Goal: Task Accomplishment & Management: Manage account settings

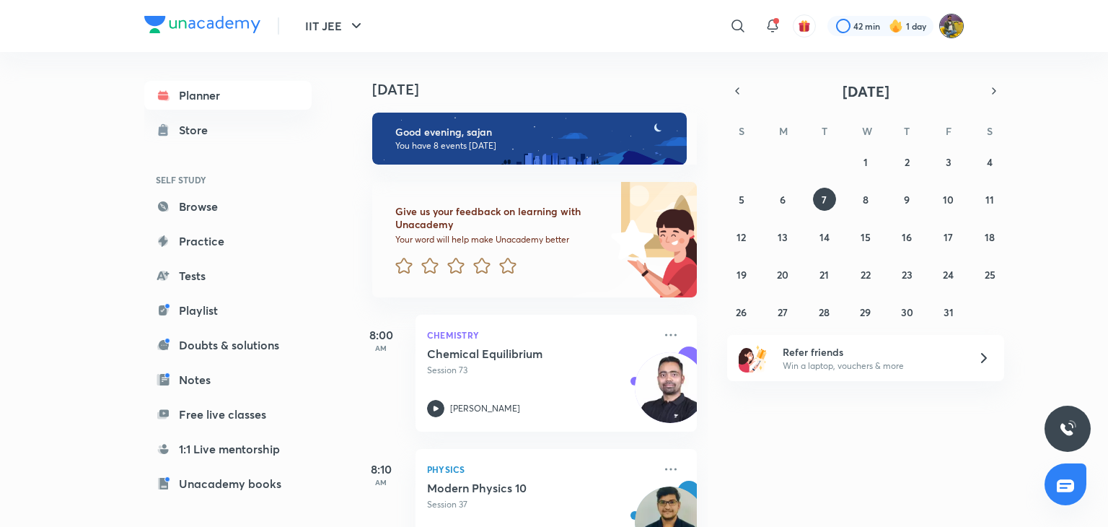
click at [939, 25] on img at bounding box center [951, 26] width 25 height 25
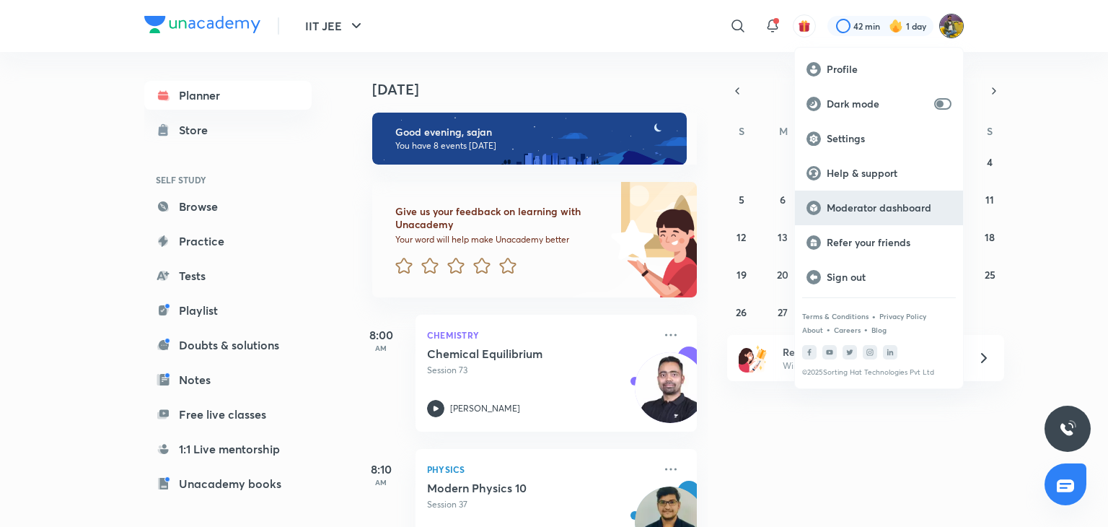
click at [862, 204] on p "Moderator dashboard" at bounding box center [889, 207] width 125 height 13
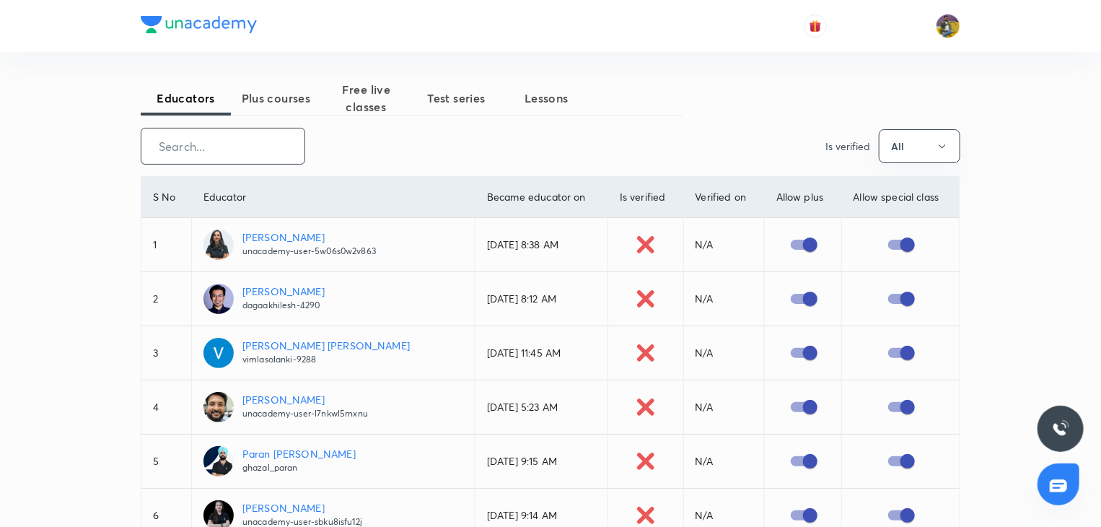
click at [239, 144] on input "text" at bounding box center [222, 146] width 163 height 37
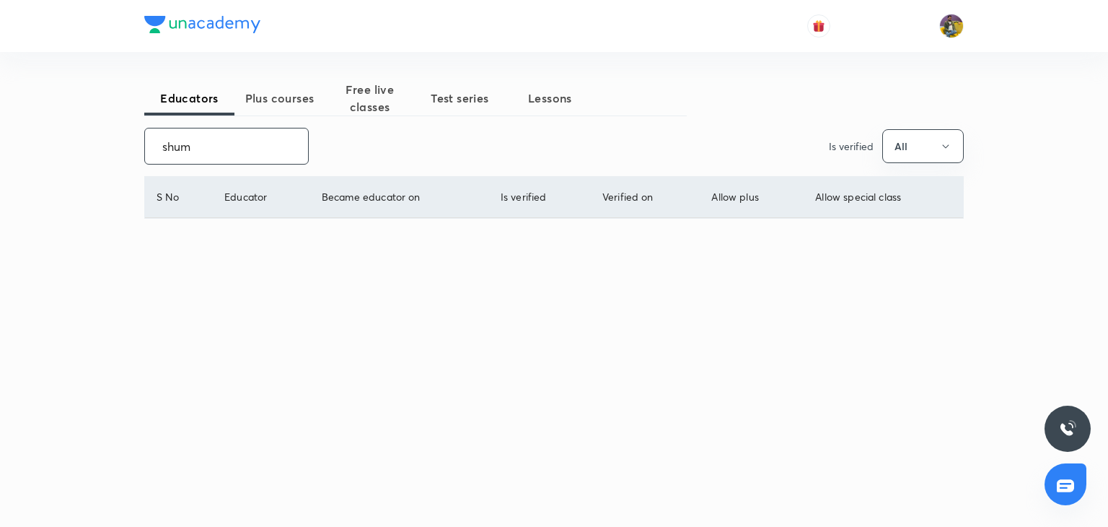
type input "shumb"
type input "jyoti bala"
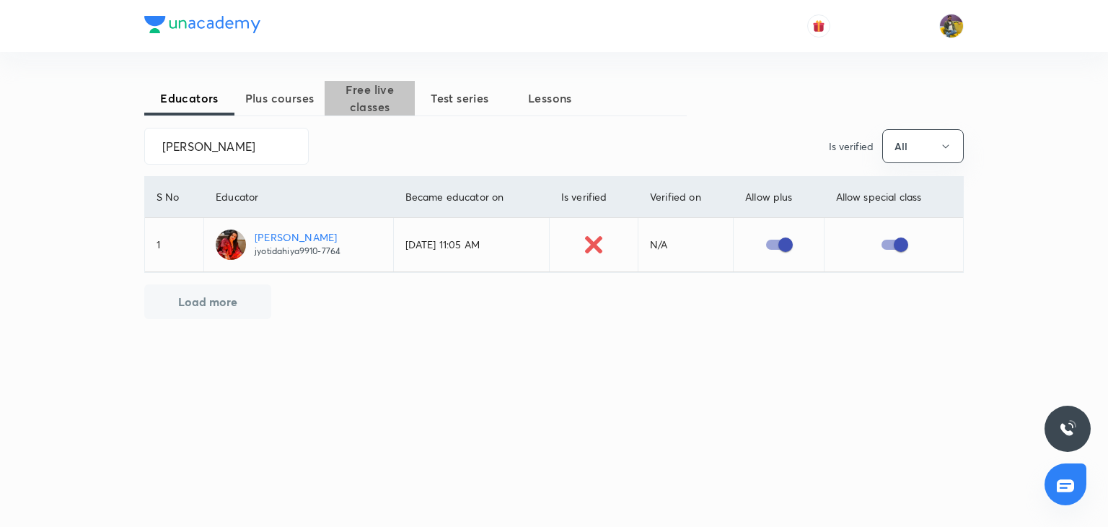
click at [375, 102] on span "Free live classes" at bounding box center [370, 98] width 90 height 35
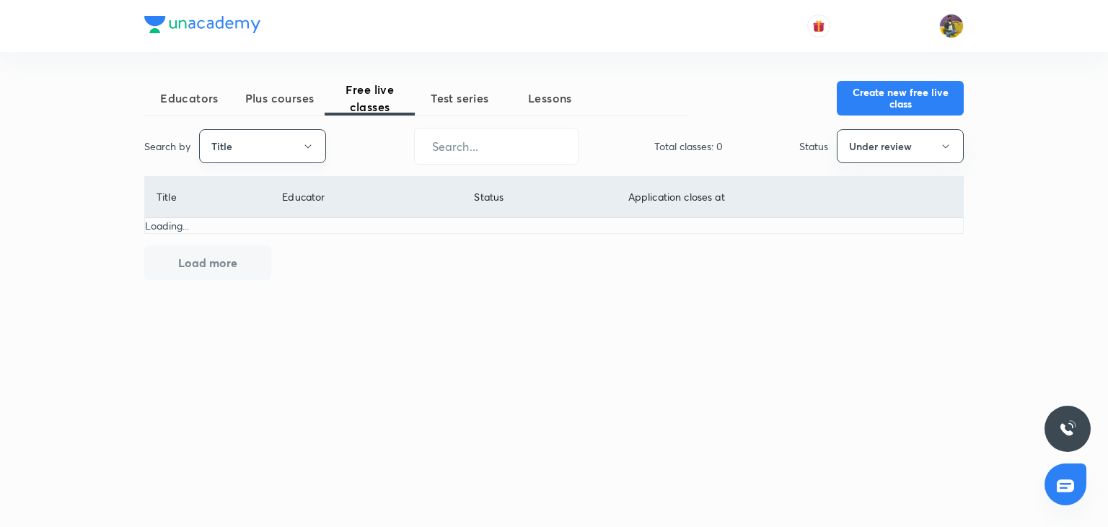
click at [272, 157] on button "Title" at bounding box center [262, 146] width 127 height 34
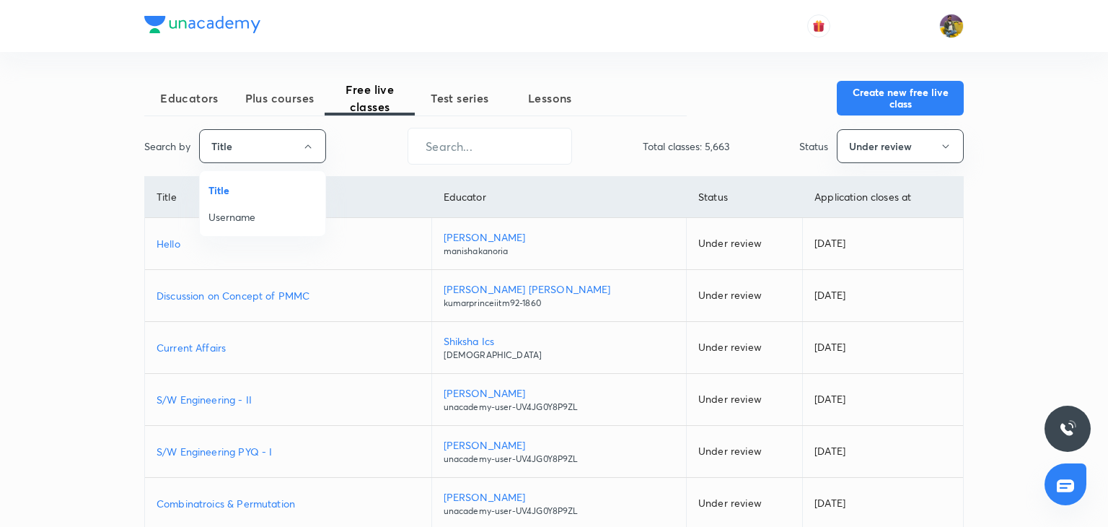
click at [248, 214] on span "Username" at bounding box center [262, 216] width 108 height 15
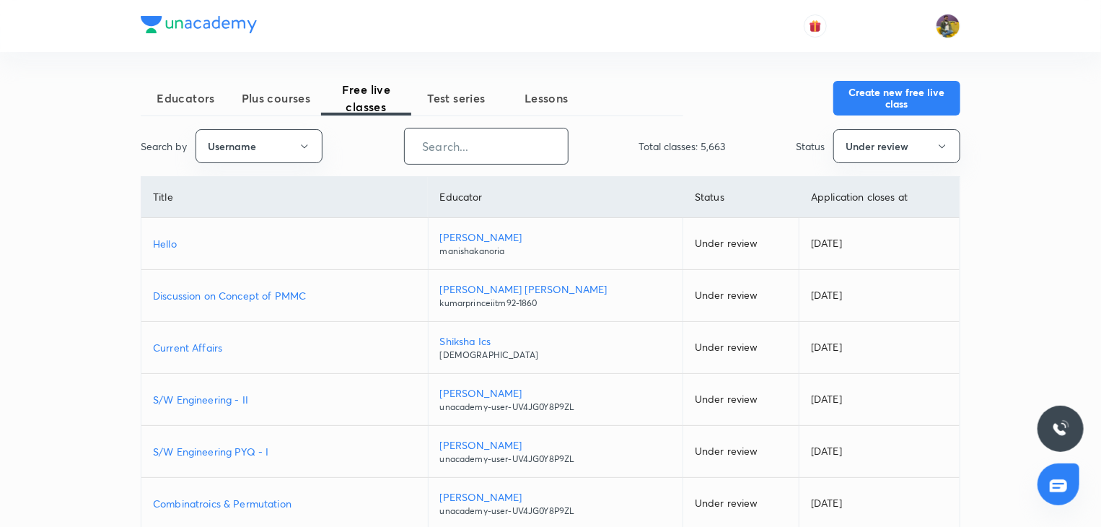
click at [464, 147] on input "text" at bounding box center [486, 146] width 163 height 37
paste input "jyotidahiya9910-7764"
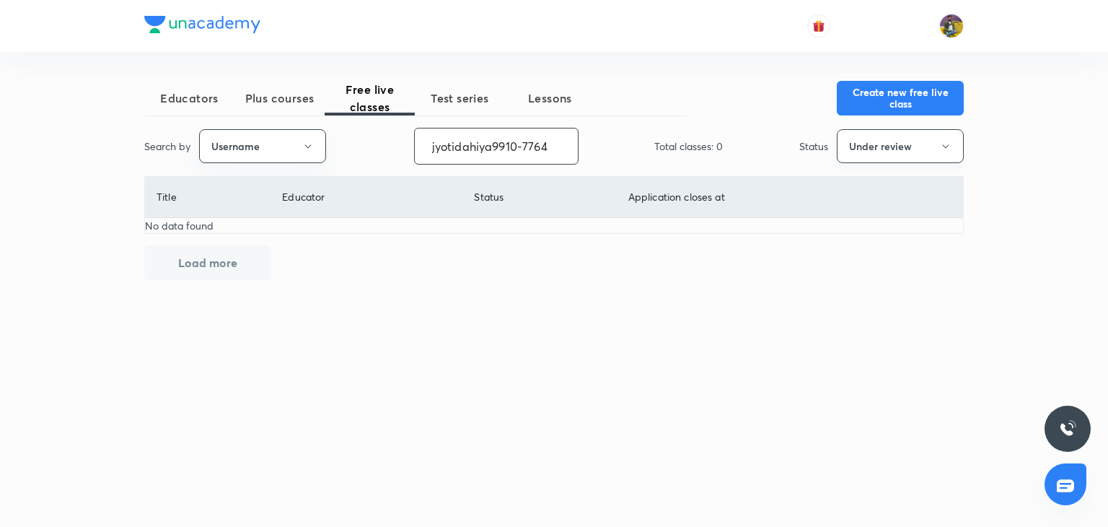
type input "jyotidahiya9910-7764"
click at [894, 144] on button "Under review" at bounding box center [900, 146] width 127 height 34
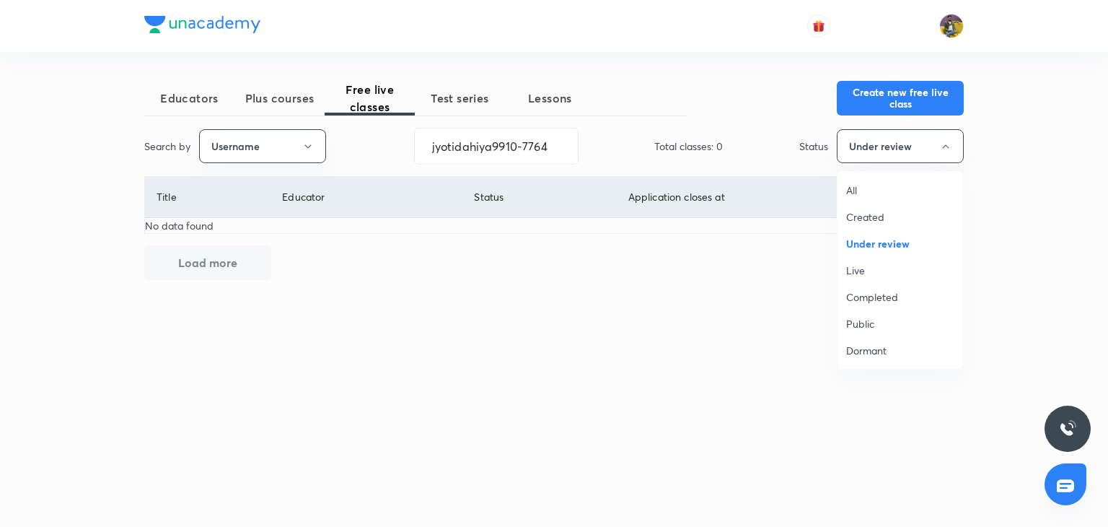
click at [858, 265] on span "Live" at bounding box center [900, 270] width 108 height 15
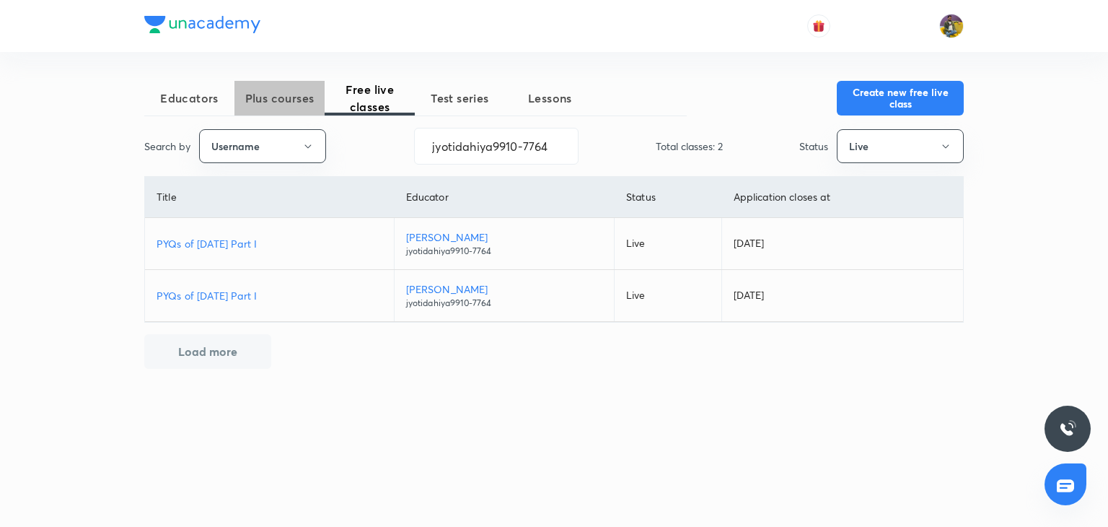
click at [276, 103] on span "Plus courses" at bounding box center [279, 97] width 90 height 17
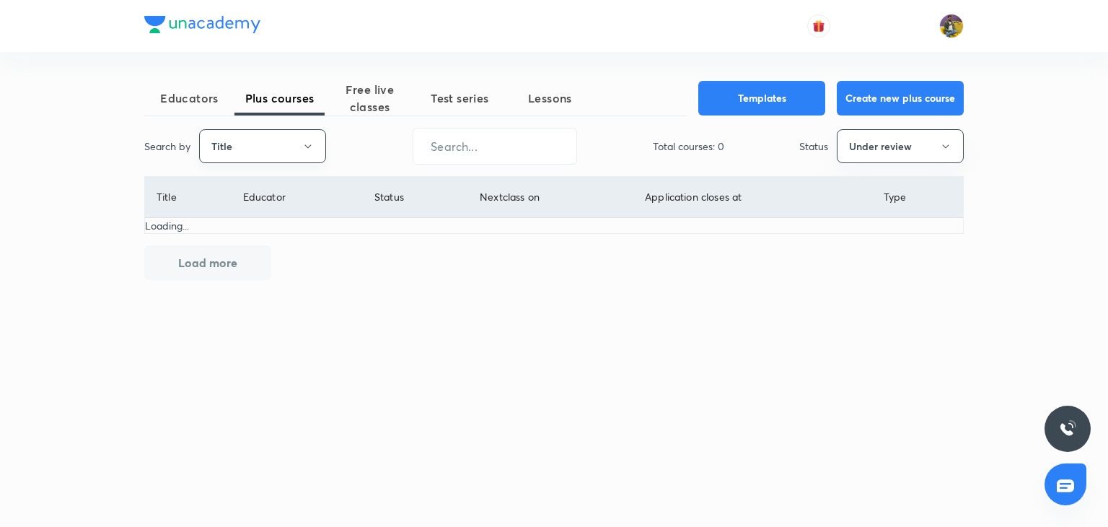
click at [297, 139] on button "Title" at bounding box center [262, 146] width 127 height 34
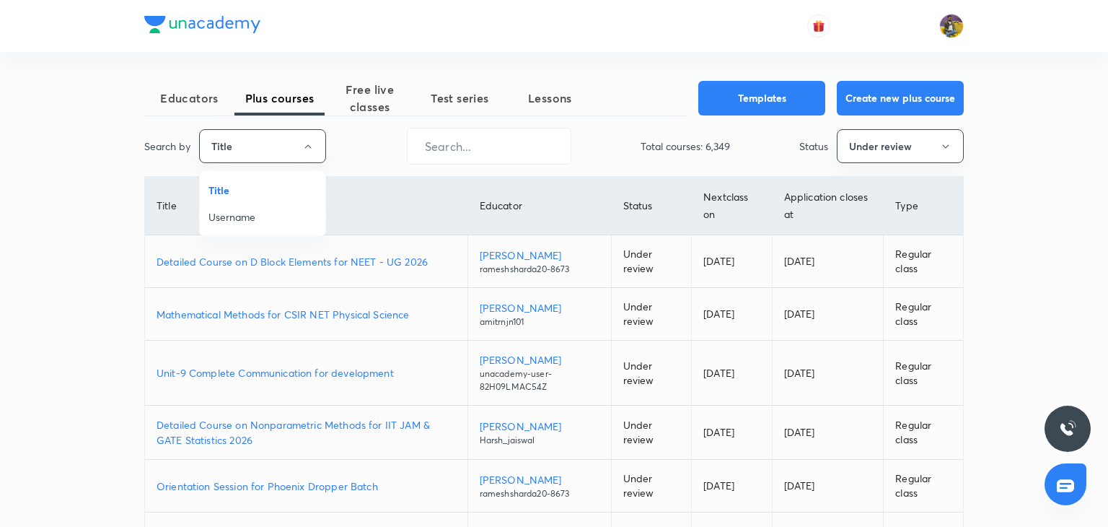
click at [260, 217] on span "Username" at bounding box center [262, 216] width 108 height 15
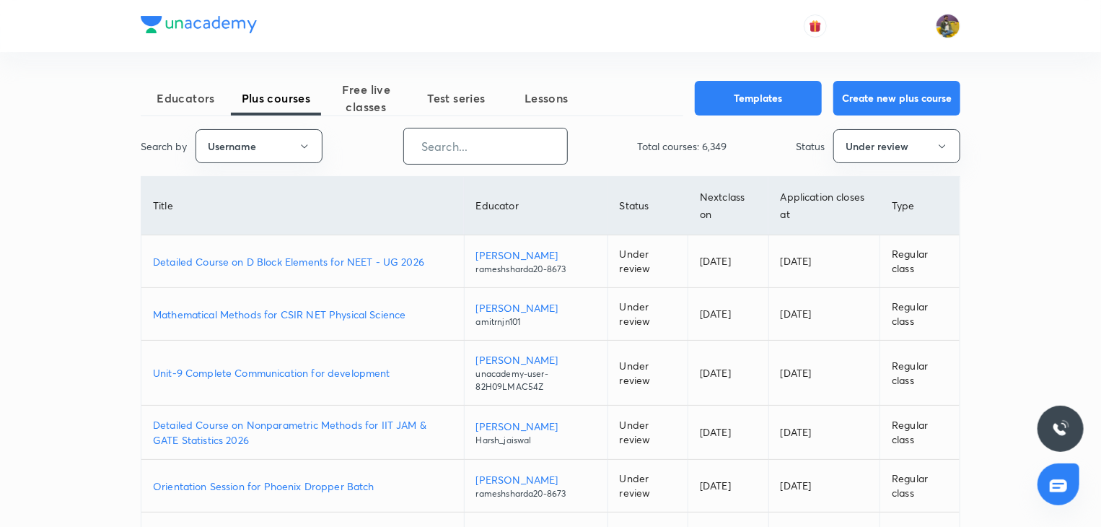
click at [478, 154] on input "text" at bounding box center [485, 146] width 163 height 37
paste input "jyotidahiya9910-7764"
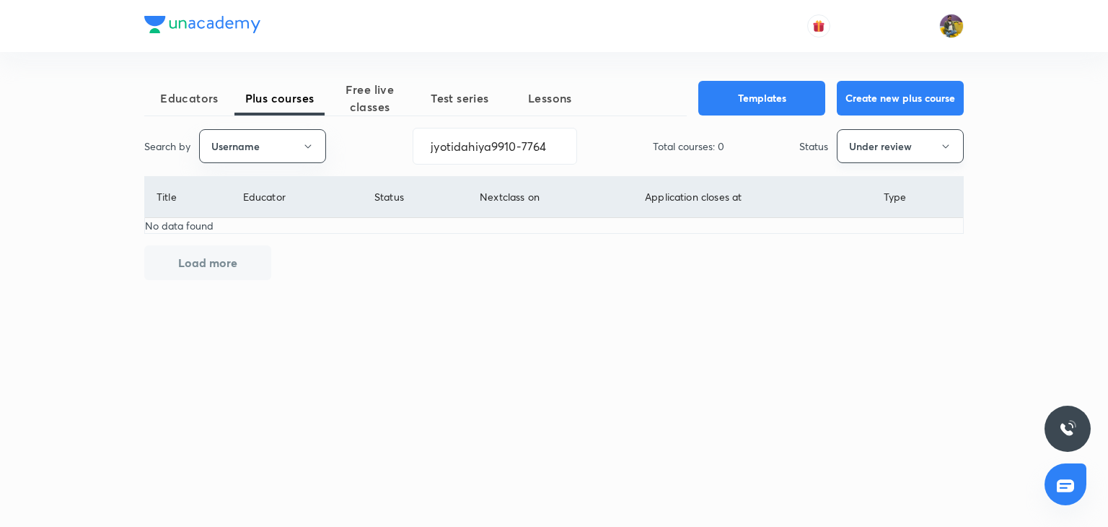
click at [909, 151] on button "Under review" at bounding box center [900, 146] width 127 height 34
click at [858, 268] on span "Live" at bounding box center [900, 270] width 108 height 15
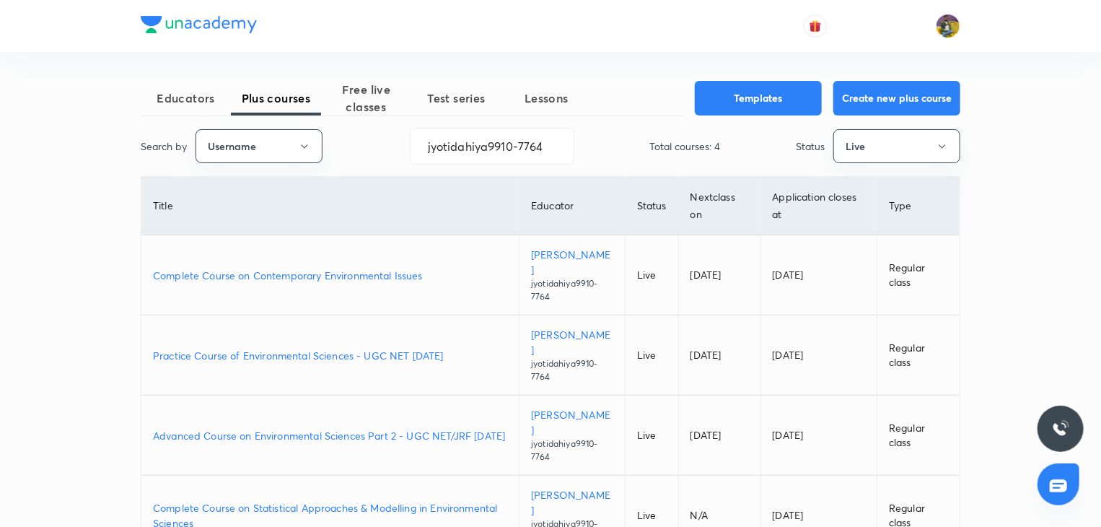
click at [306, 428] on p "Advanced Course on Environmental Sciences Part 2 - UGC NET/JRF December 2025" at bounding box center [330, 435] width 354 height 15
click at [300, 268] on p "Complete Course on Contemporary Environmental Issues" at bounding box center [330, 275] width 354 height 15
click at [525, 146] on input "jyotidahiya9910-7764" at bounding box center [491, 146] width 163 height 37
paste input "unacademy-user-0h2xxv1itrbs"
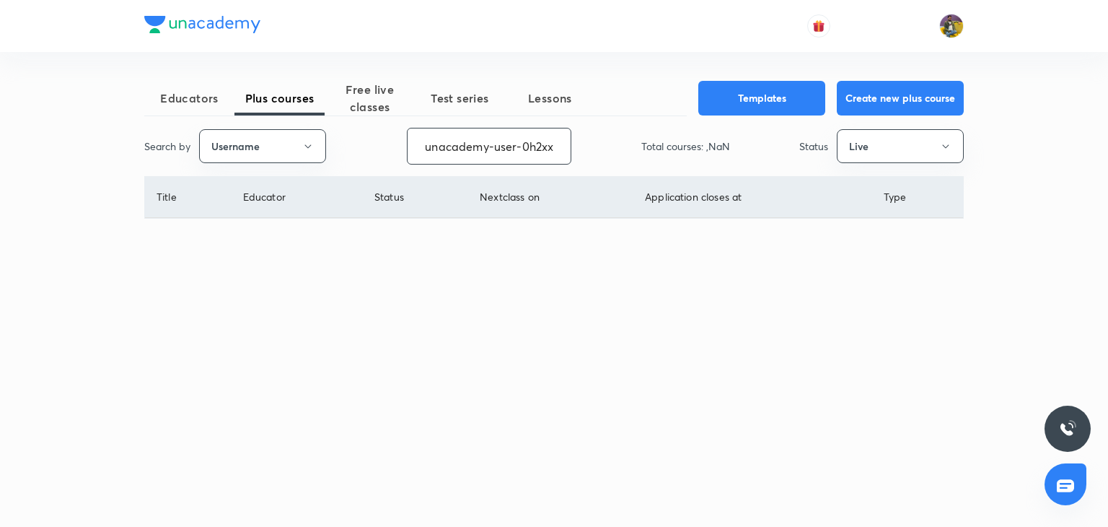
scroll to position [0, 38]
type input "unacademy-user-0h2xxv1itrbs"
click at [894, 147] on button "Live" at bounding box center [900, 146] width 127 height 34
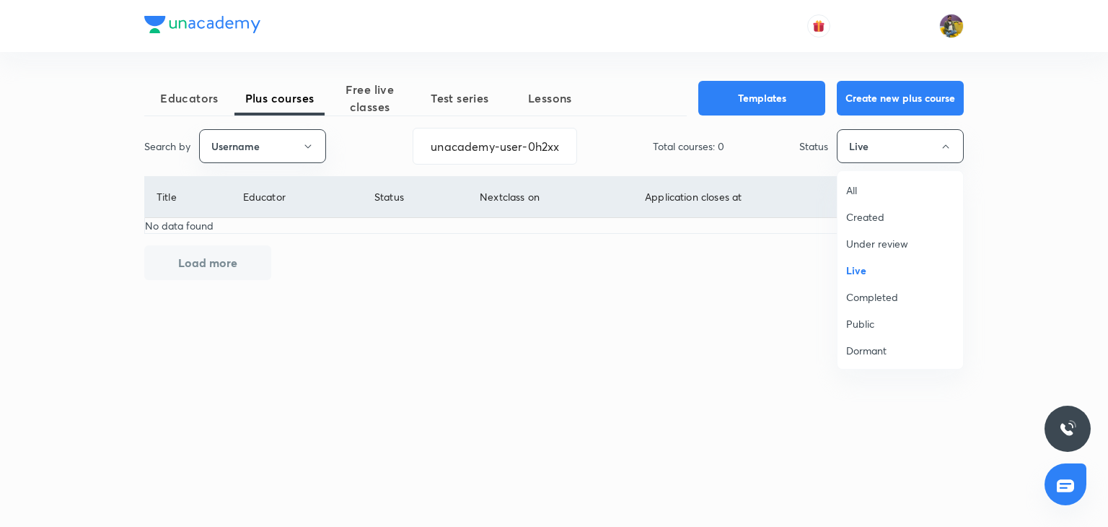
click at [886, 242] on span "Under review" at bounding box center [900, 243] width 108 height 15
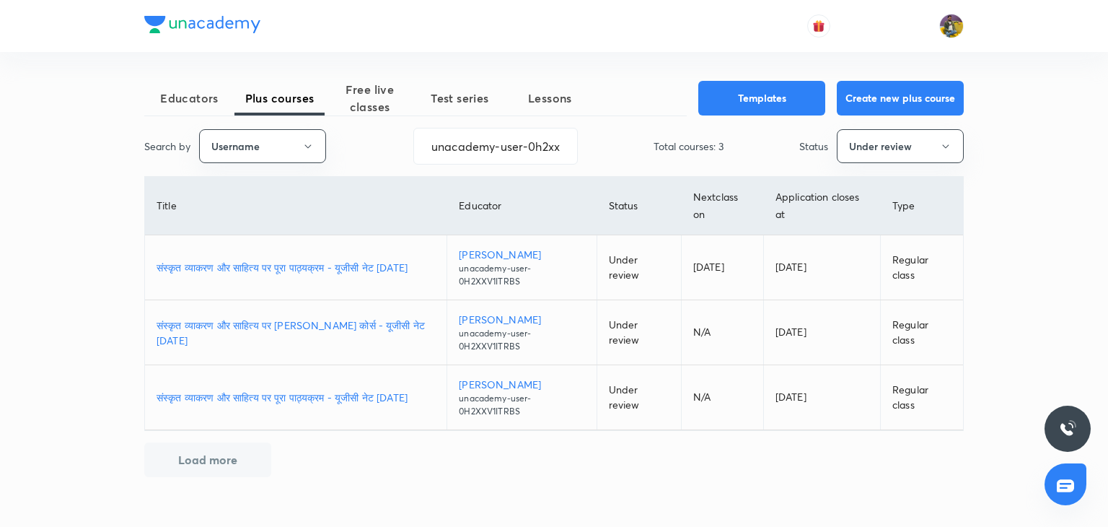
click at [349, 260] on p "संस्कृत व्याकरण और साहित्य पर पूरा पाठ्यक्रम - यूजीसी नेट Dec 2025" at bounding box center [296, 267] width 278 height 15
click at [516, 144] on input "unacademy-user-0h2xxv1itrbs" at bounding box center [495, 146] width 163 height 37
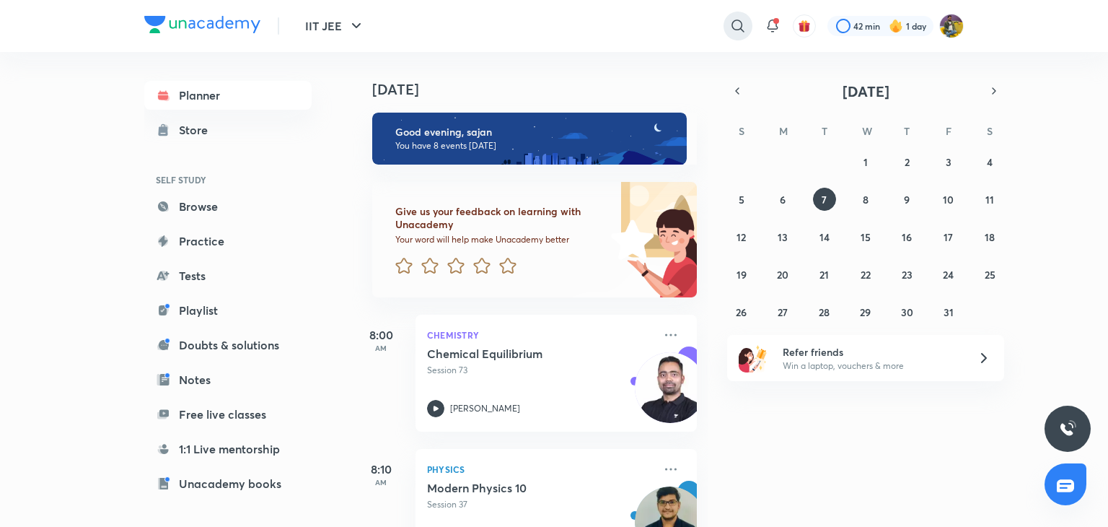
click at [731, 23] on icon at bounding box center [737, 25] width 12 height 12
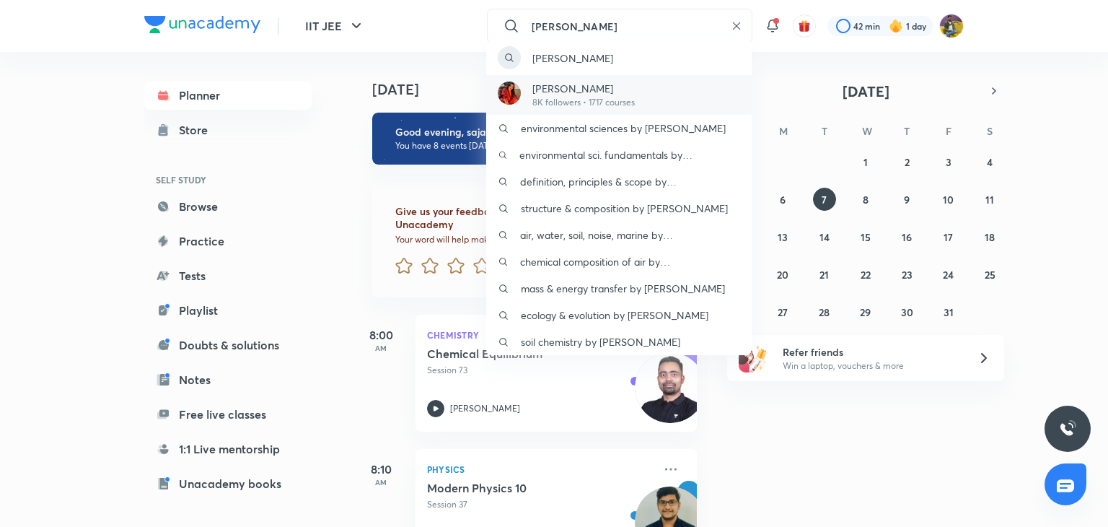
type input "jyoti bala"
click at [548, 84] on p "Jyoti Bala" at bounding box center [583, 88] width 102 height 15
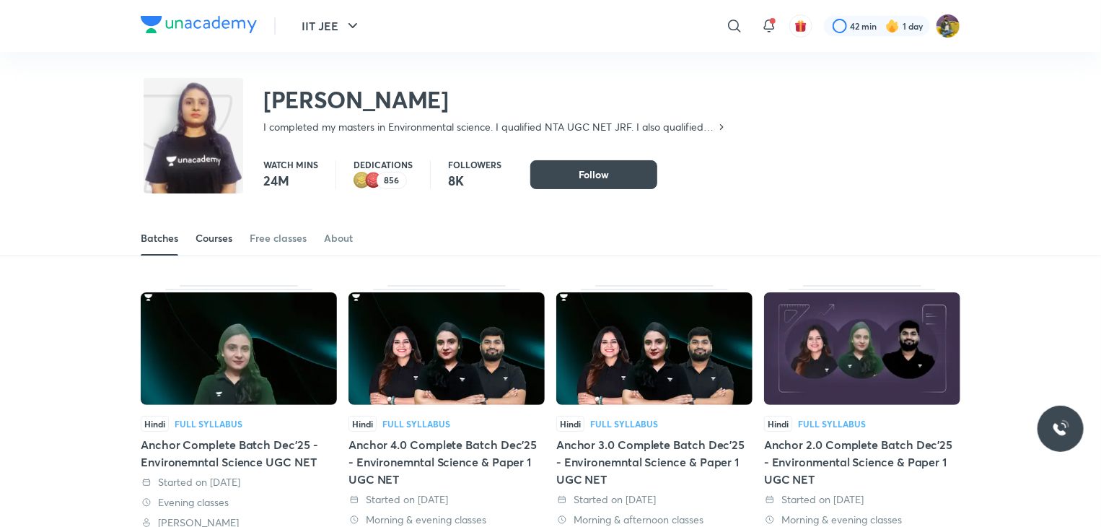
click at [214, 241] on div "Courses" at bounding box center [213, 238] width 37 height 14
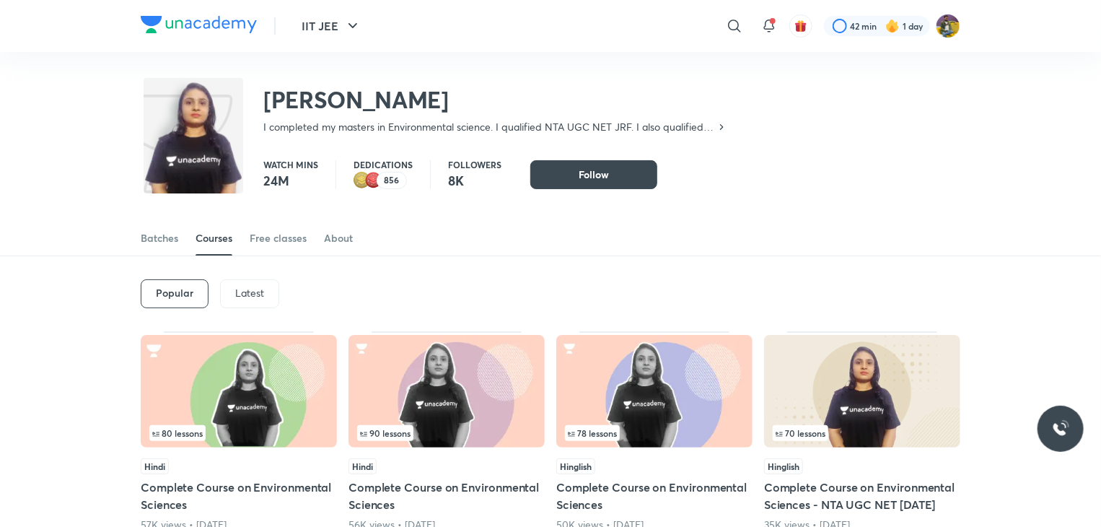
click at [247, 287] on p "Latest" at bounding box center [249, 293] width 29 height 12
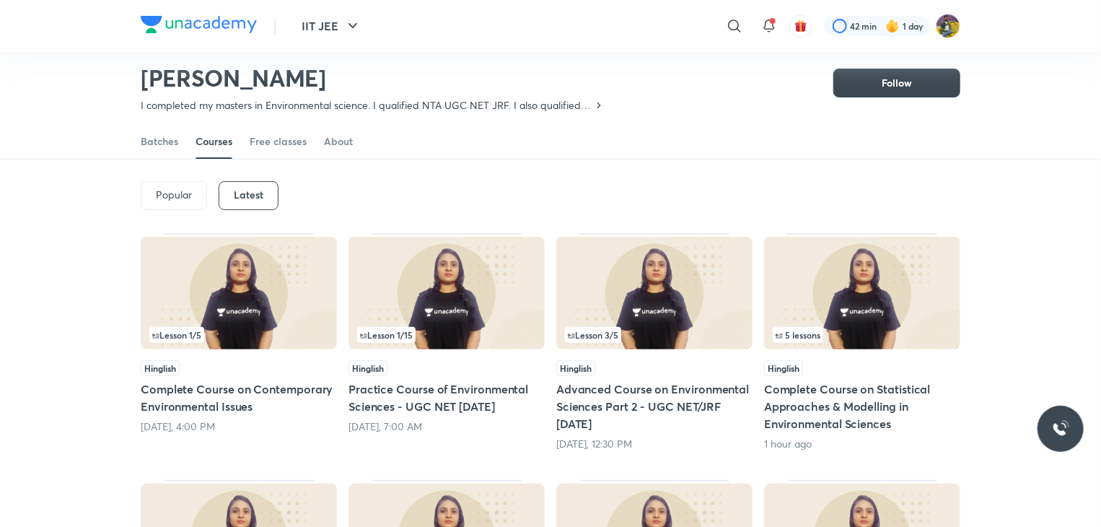
scroll to position [54, 0]
click at [278, 151] on link "Free classes" at bounding box center [278, 141] width 57 height 35
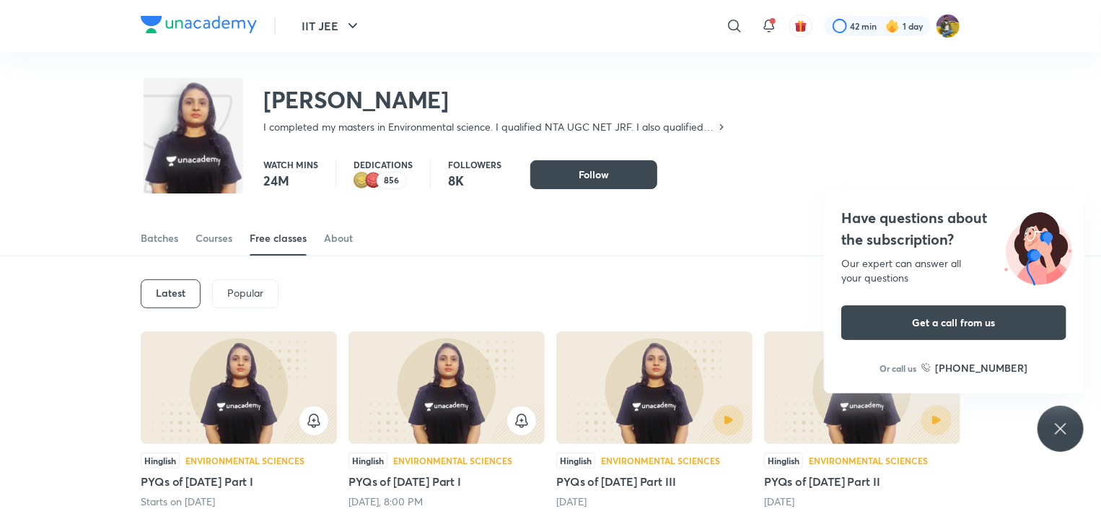
drag, startPoint x: 623, startPoint y: 0, endPoint x: 270, endPoint y: 87, distance: 363.2
drag, startPoint x: 270, startPoint y: 87, endPoint x: 207, endPoint y: 35, distance: 82.0
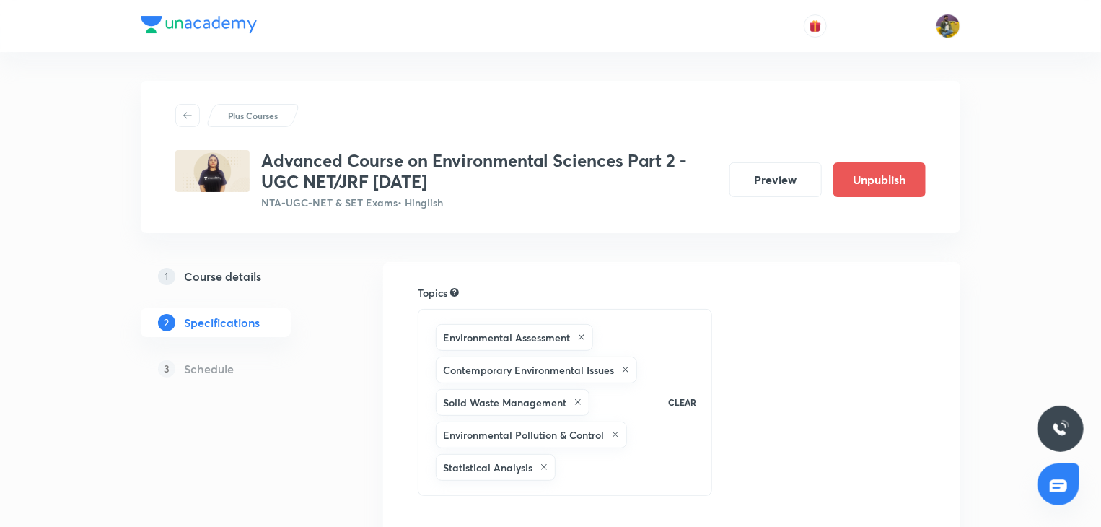
click at [242, 276] on h5 "Course details" at bounding box center [222, 276] width 77 height 17
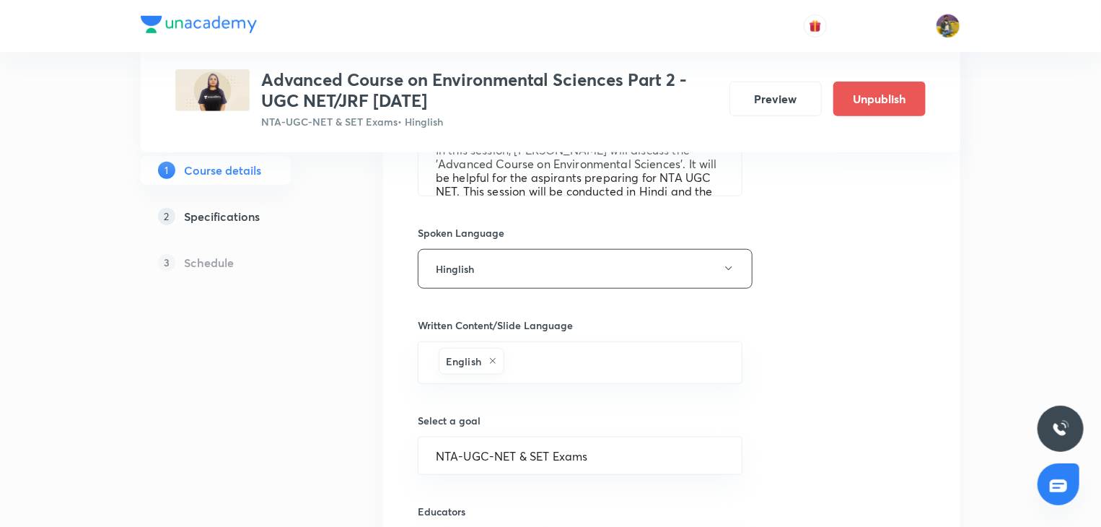
scroll to position [583, 0]
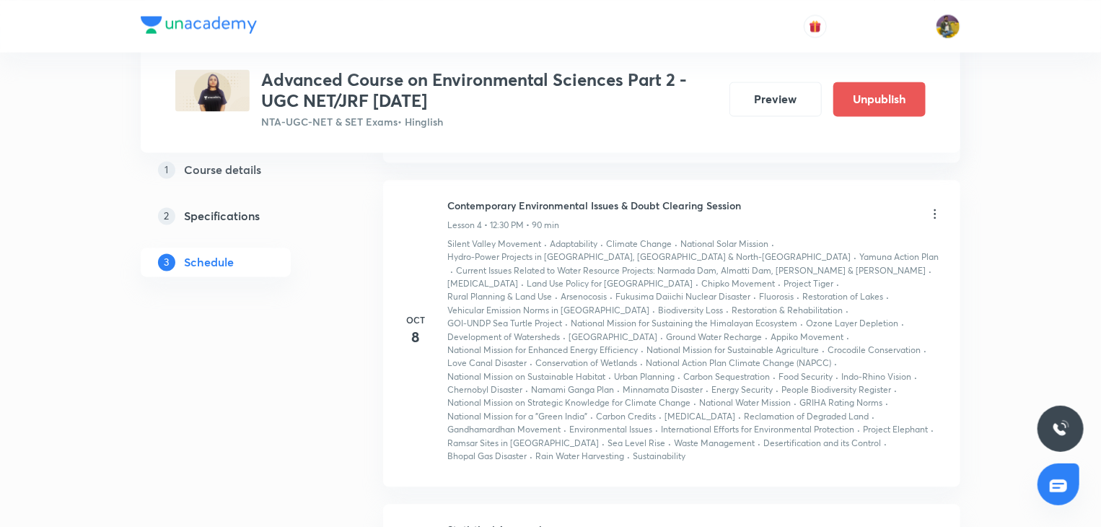
scroll to position [1382, 0]
click at [439, 358] on div "Oct 8 Contemporary Environmental Issues & Doubt Clearing Session Lesson 4 • 12:…" at bounding box center [671, 329] width 541 height 265
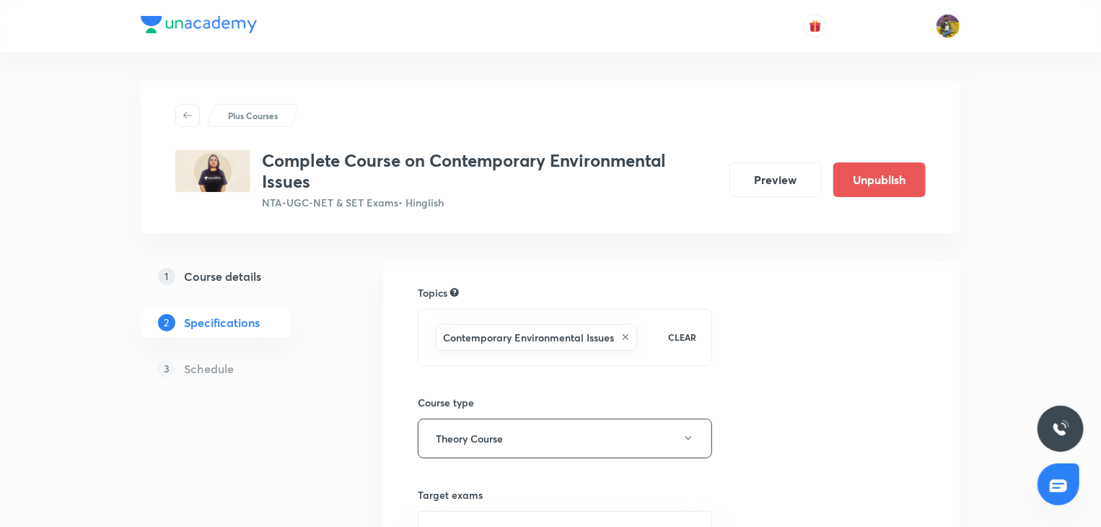
click at [232, 286] on link "1 Course details" at bounding box center [239, 276] width 196 height 29
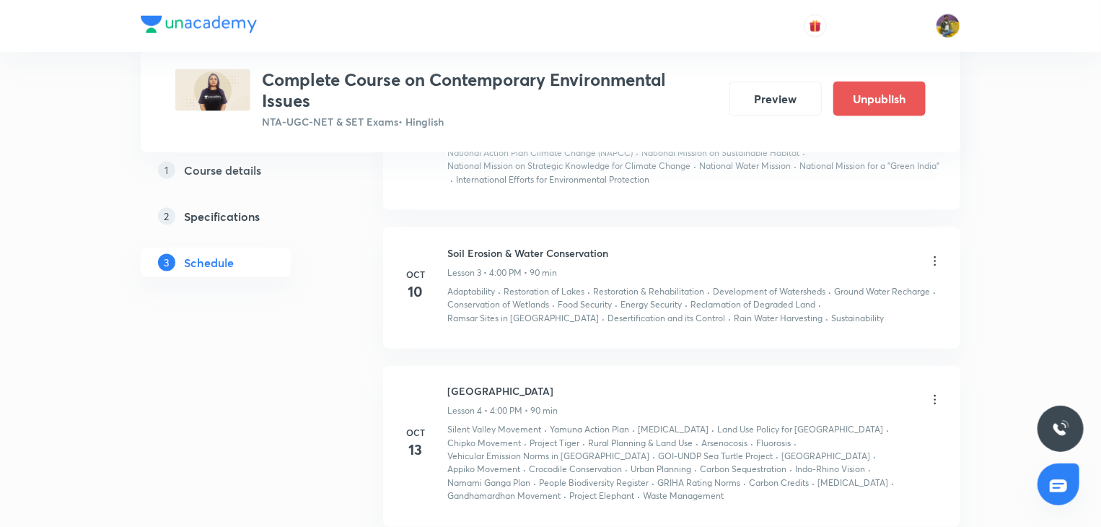
scroll to position [1036, 0]
click at [938, 256] on icon at bounding box center [935, 261] width 14 height 14
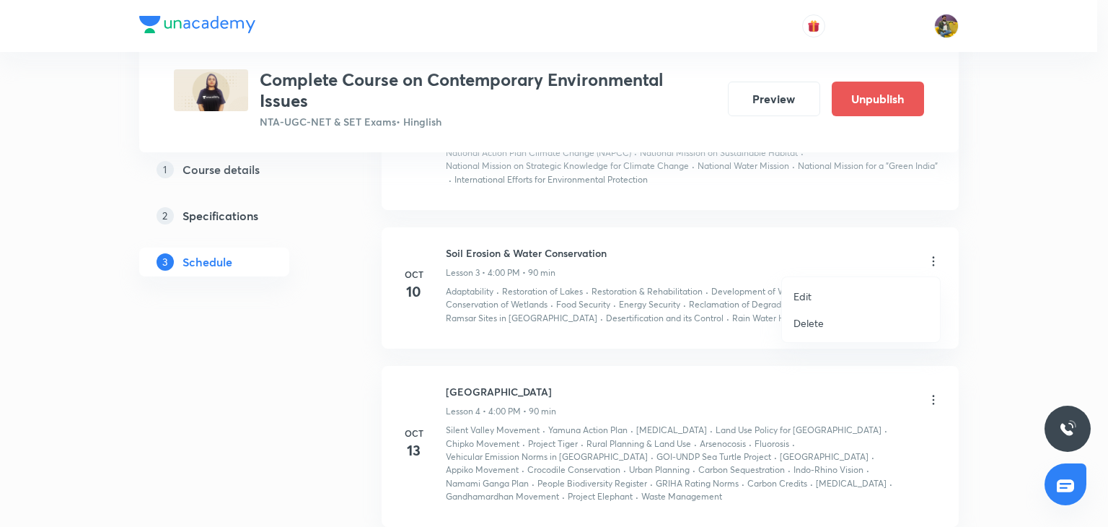
click at [796, 290] on p "Edit" at bounding box center [802, 296] width 18 height 15
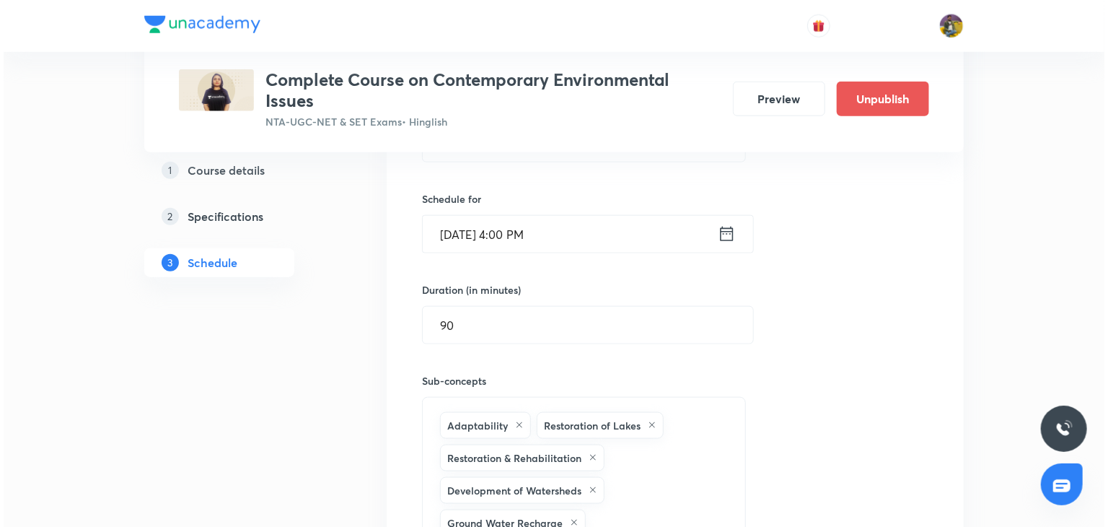
scroll to position [716, 0]
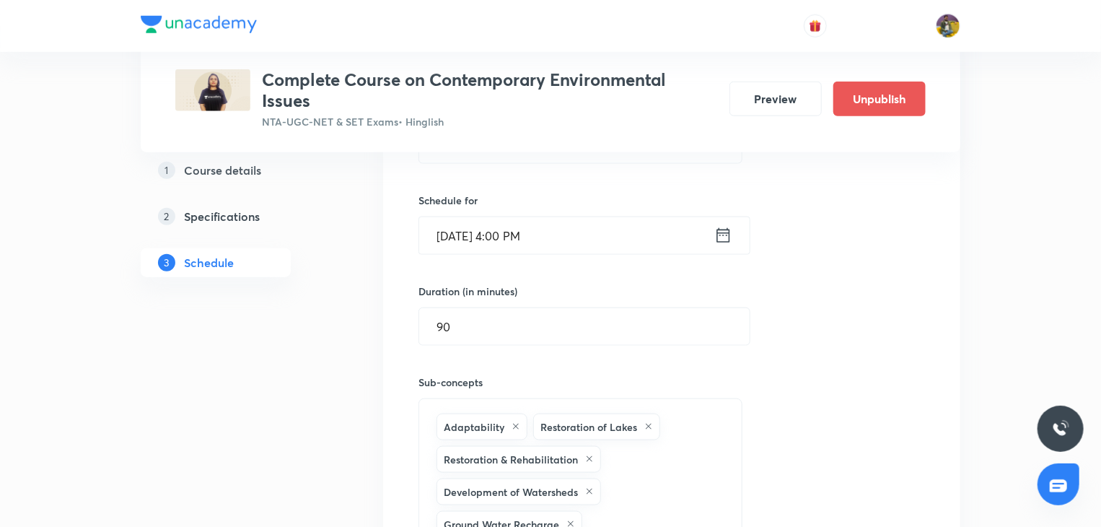
click at [514, 237] on input "Oct 10, 2025, 4:00 PM" at bounding box center [566, 235] width 295 height 37
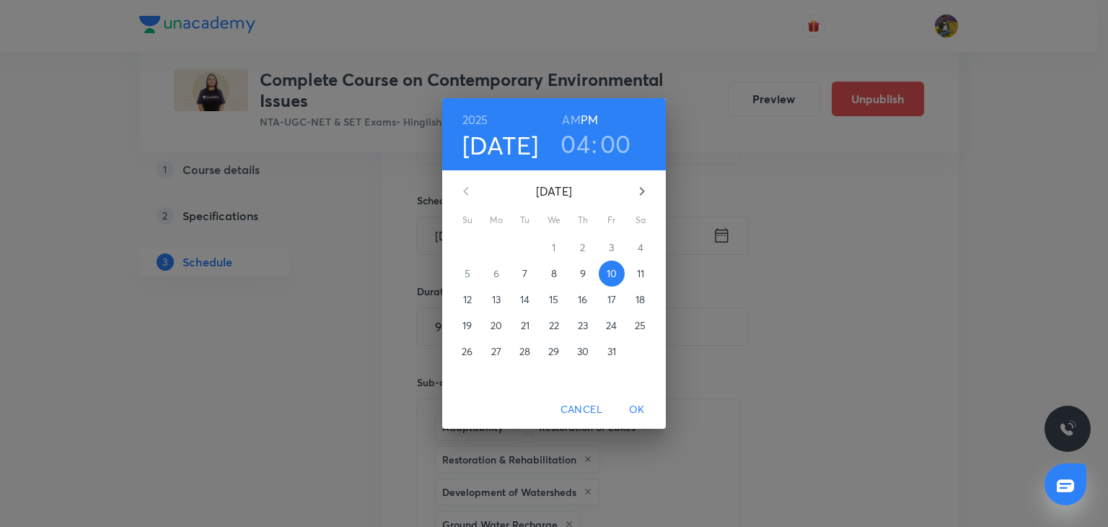
click at [570, 118] on h6 "AM" at bounding box center [571, 120] width 18 height 20
click at [576, 148] on h3 "04" at bounding box center [575, 143] width 30 height 30
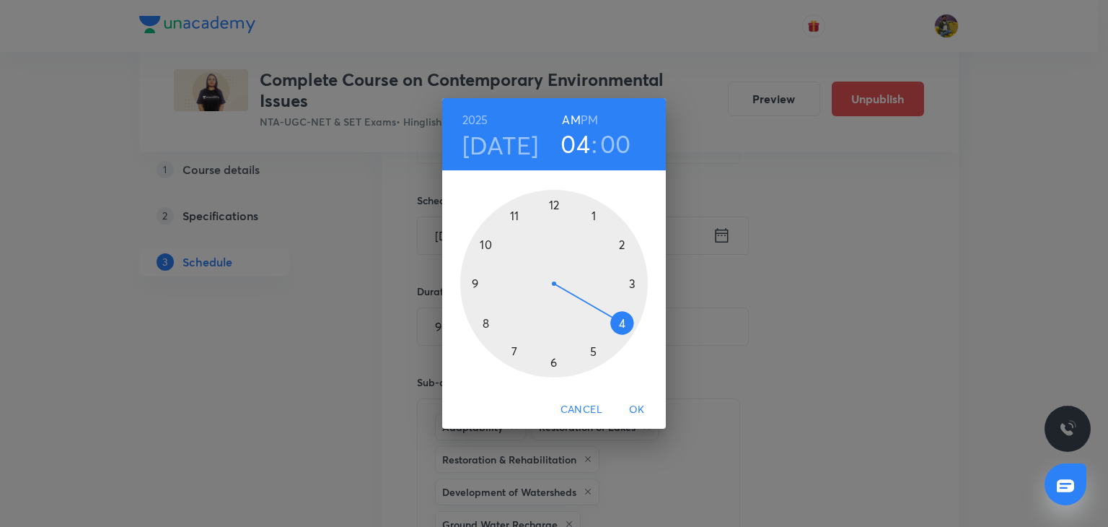
click at [516, 214] on div at bounding box center [554, 284] width 188 height 188
click at [633, 408] on span "OK" at bounding box center [637, 409] width 35 height 18
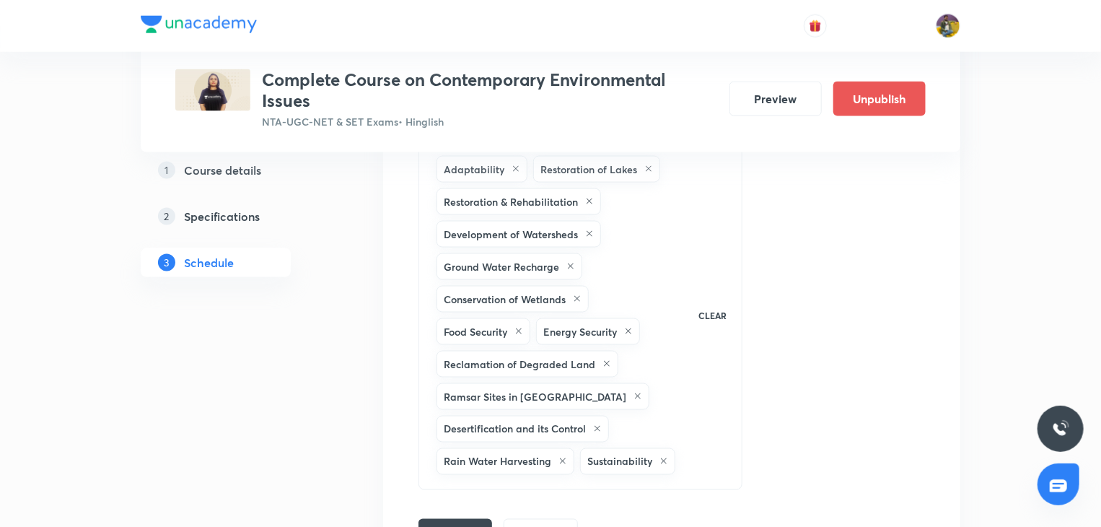
scroll to position [1008, 0]
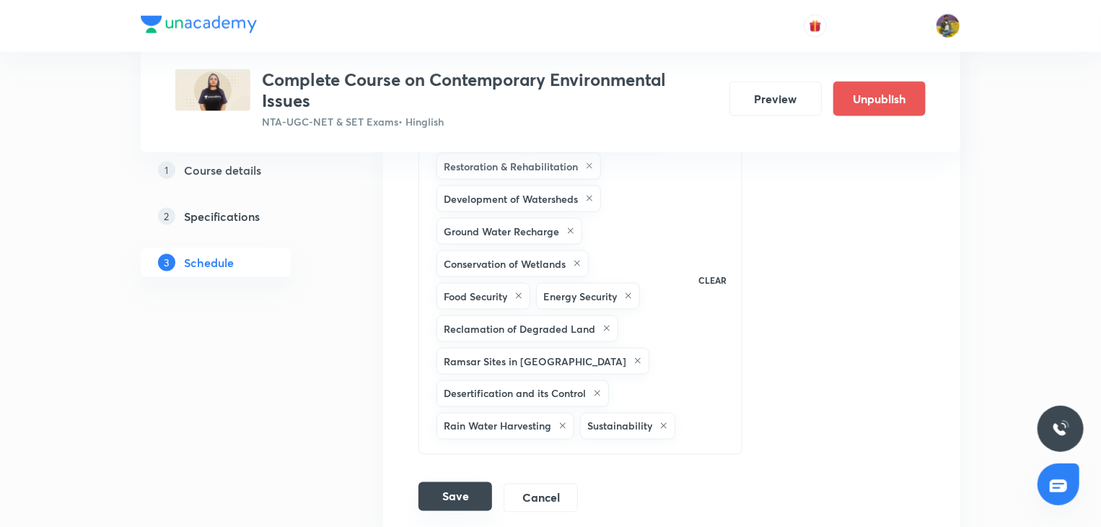
click at [459, 485] on button "Save" at bounding box center [455, 496] width 74 height 29
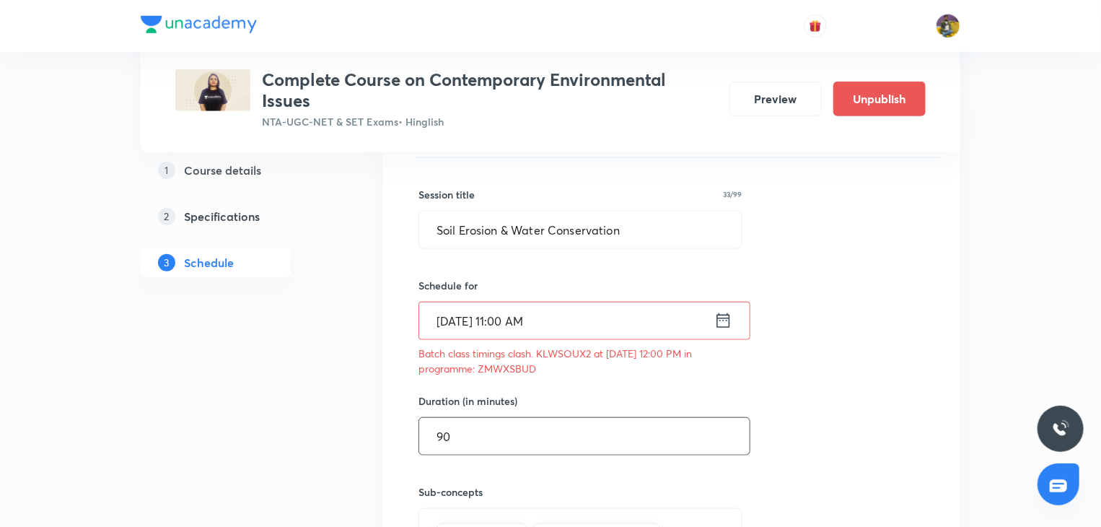
scroll to position [629, 0]
click at [513, 318] on input "Oct 10, 2025, 11:00 AM" at bounding box center [566, 322] width 295 height 37
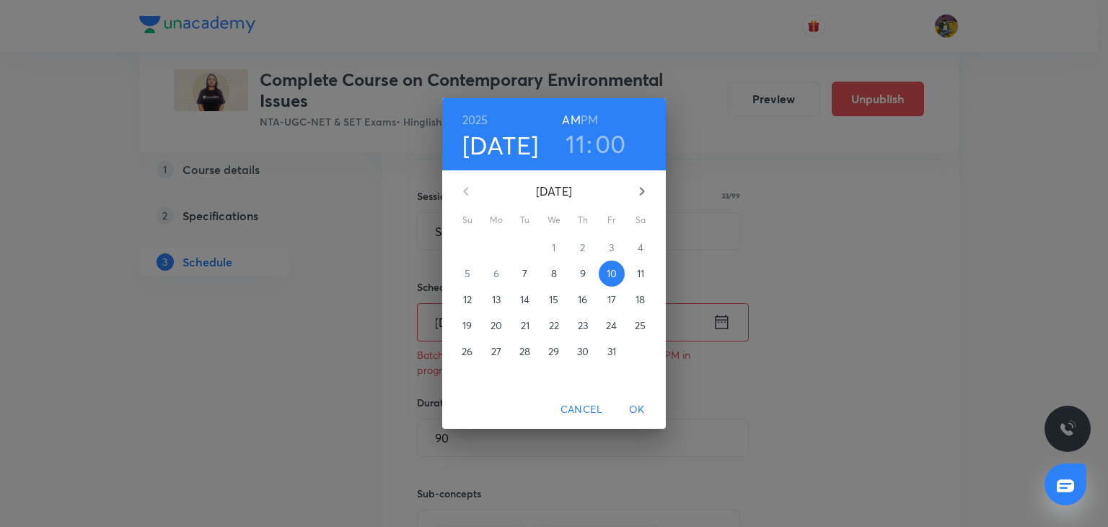
click at [583, 145] on h3 "11" at bounding box center [575, 143] width 19 height 30
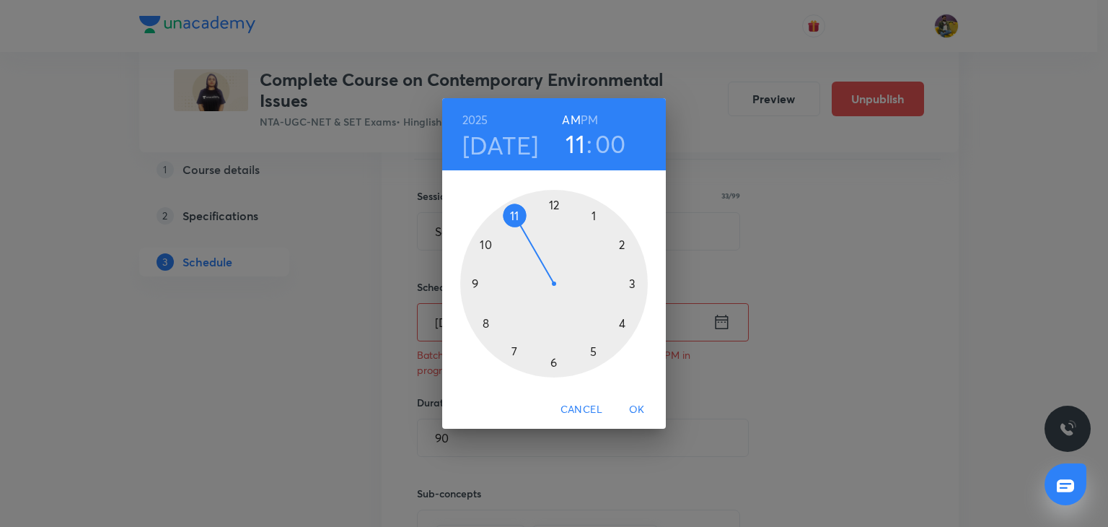
click at [488, 246] on div at bounding box center [554, 284] width 188 height 188
click at [639, 405] on span "OK" at bounding box center [637, 409] width 35 height 18
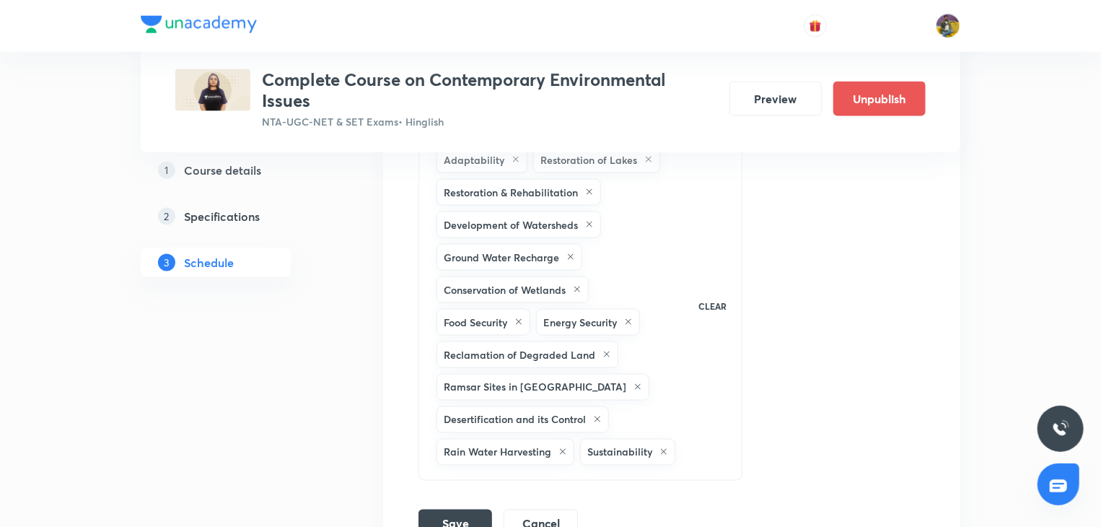
scroll to position [1008, 0]
click at [467, 516] on button "Save" at bounding box center [455, 521] width 74 height 29
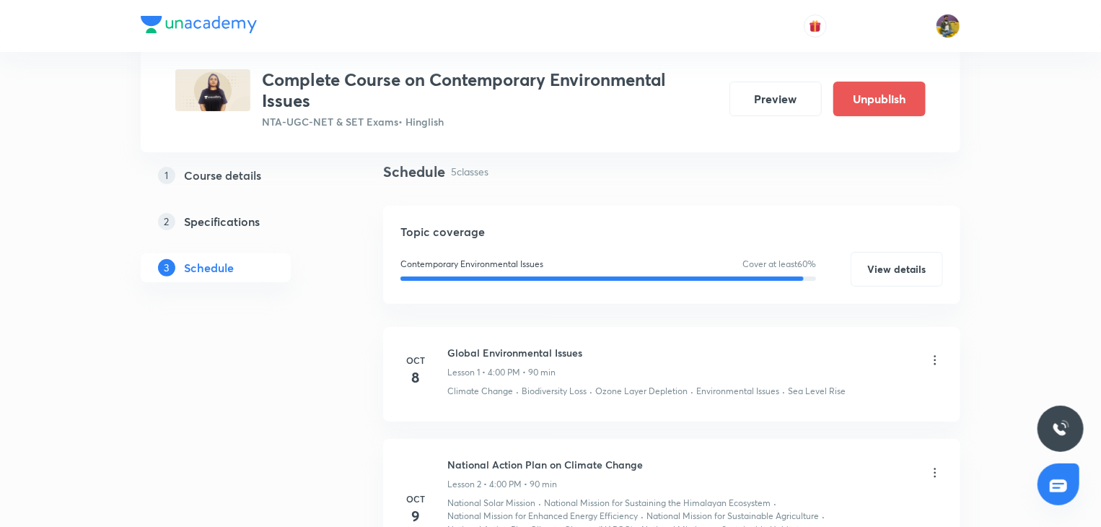
scroll to position [101, 0]
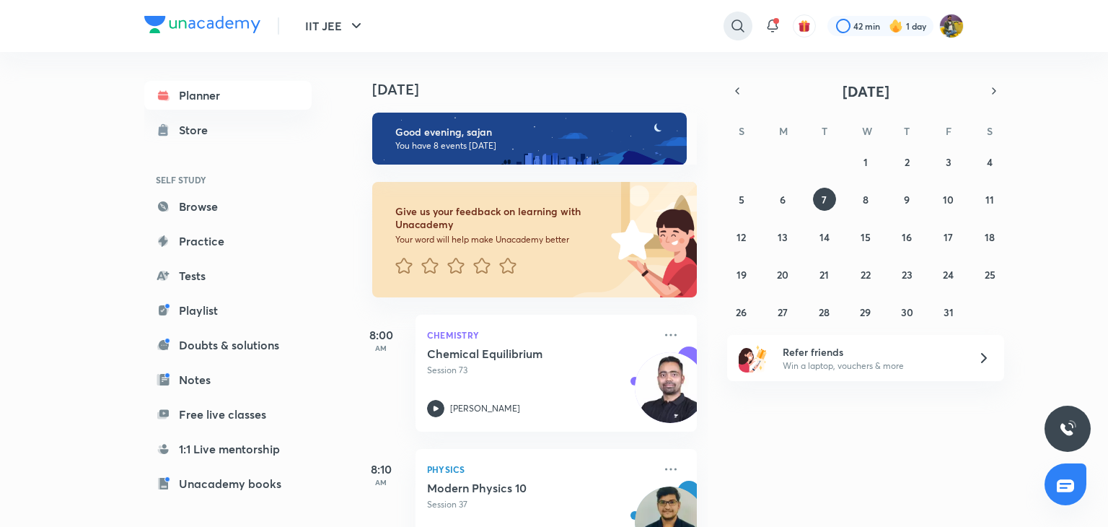
click at [729, 24] on icon at bounding box center [737, 25] width 17 height 17
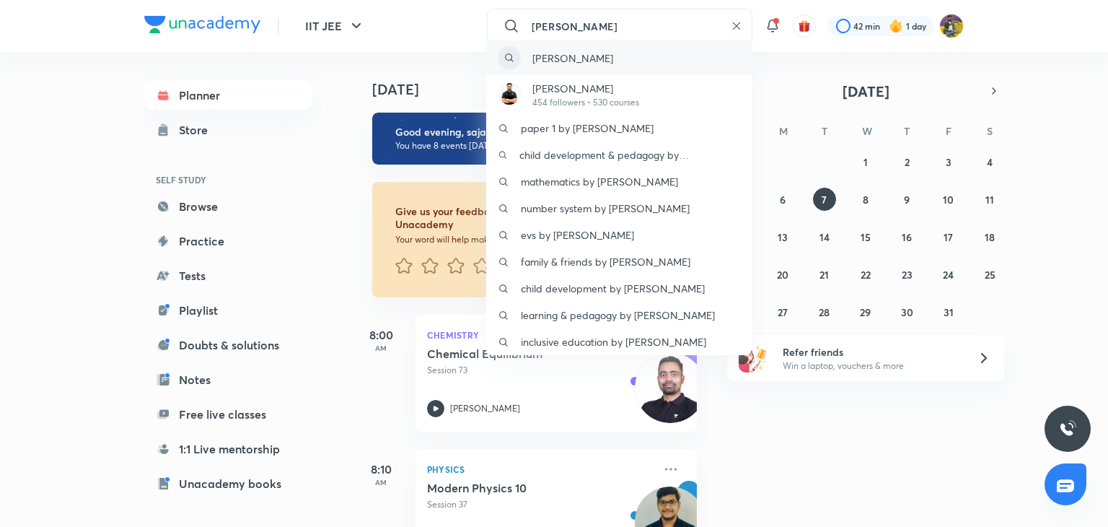
type input "shubham tiwari"
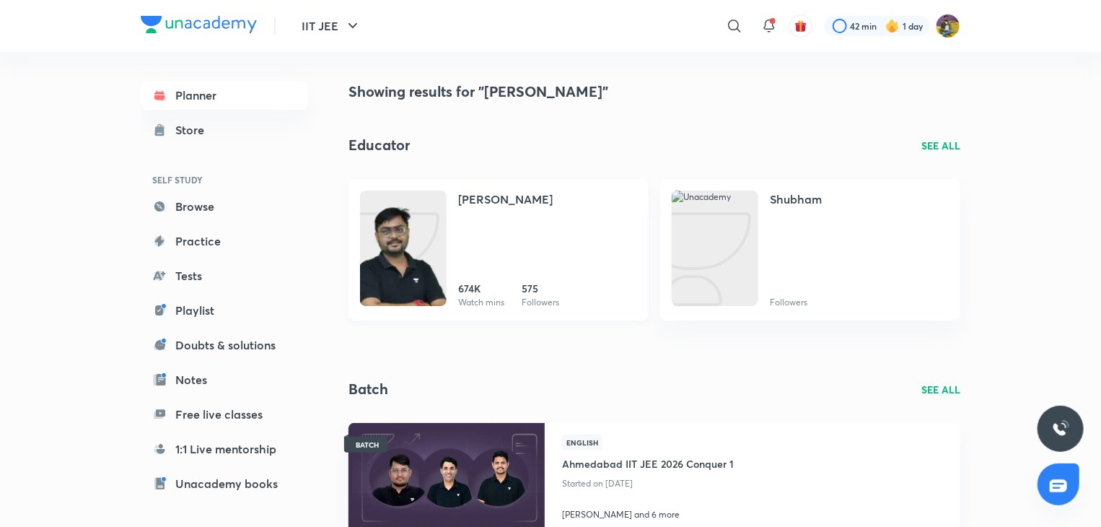
click at [487, 195] on h4 "Shubham Tiwari" at bounding box center [505, 198] width 94 height 17
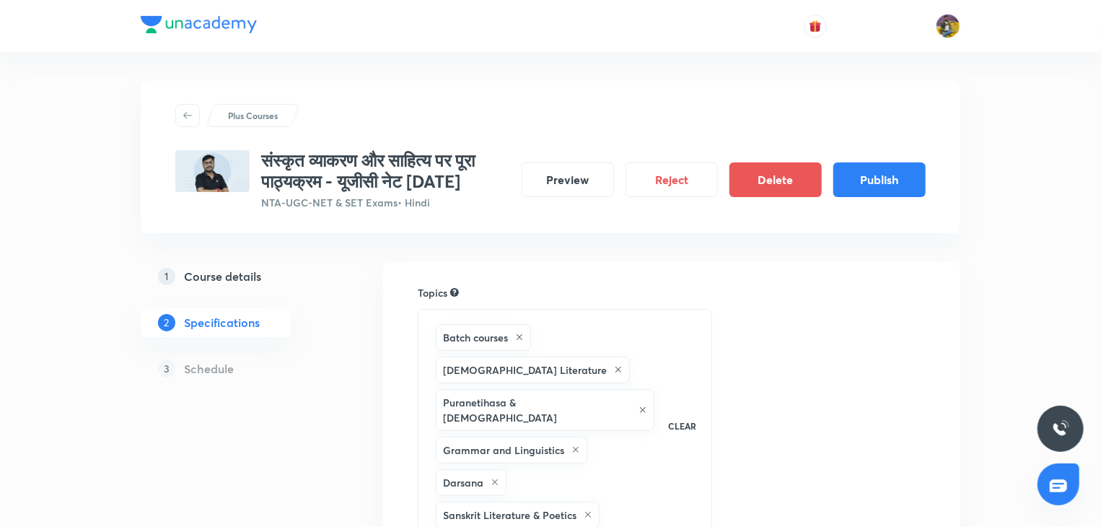
click at [871, 193] on button "Publish" at bounding box center [879, 179] width 92 height 35
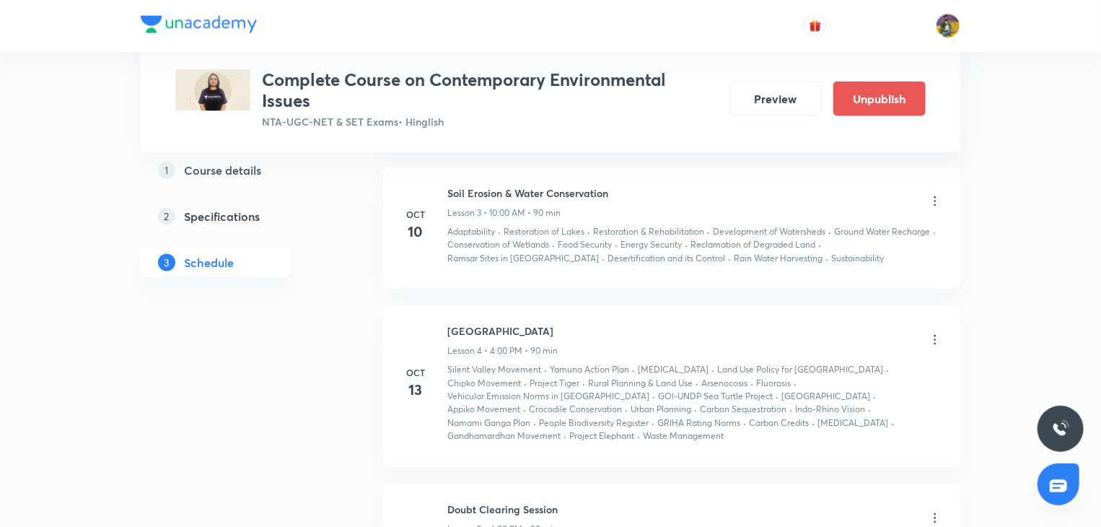
scroll to position [1081, 0]
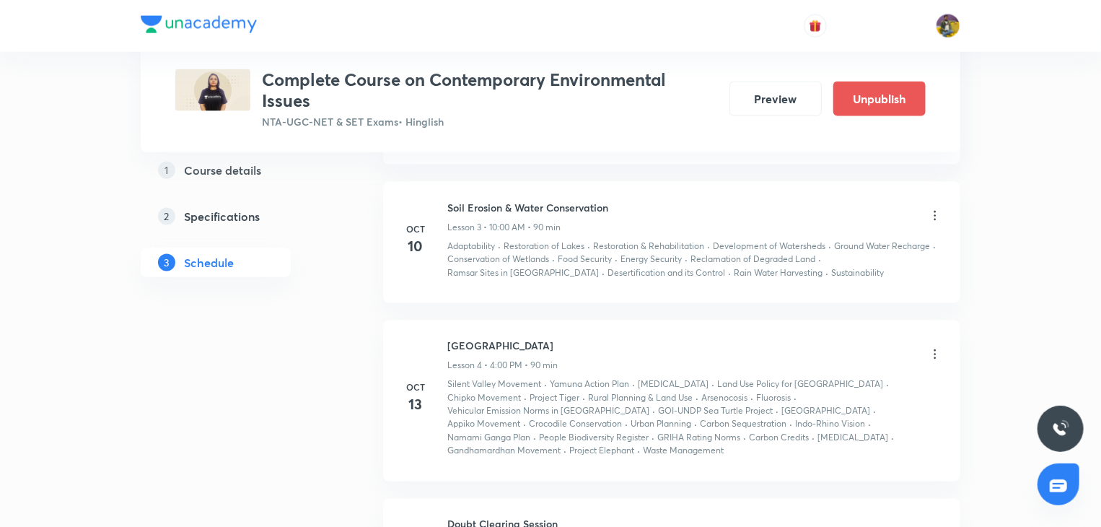
click at [930, 220] on icon at bounding box center [935, 215] width 14 height 14
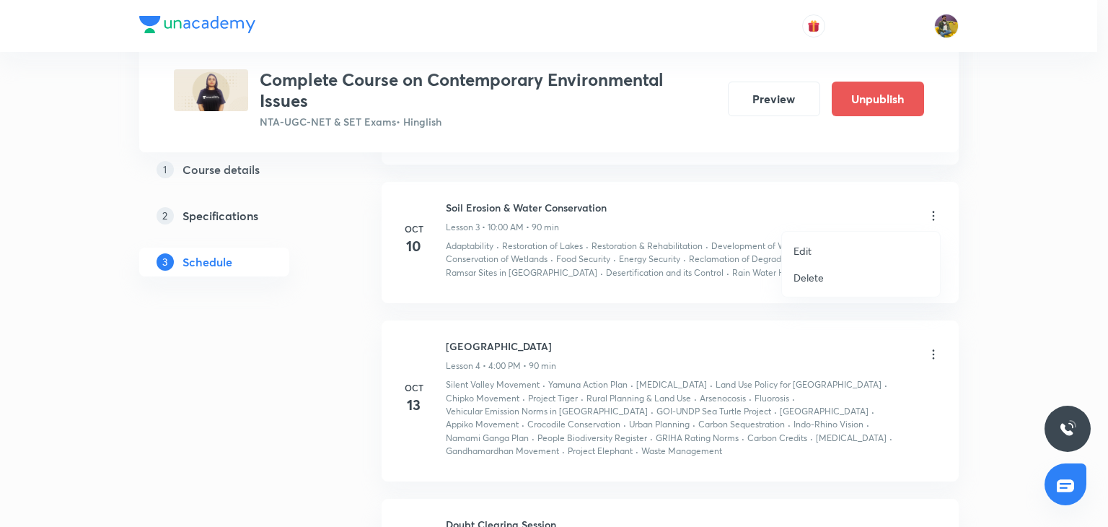
click at [799, 250] on p "Edit" at bounding box center [802, 250] width 18 height 15
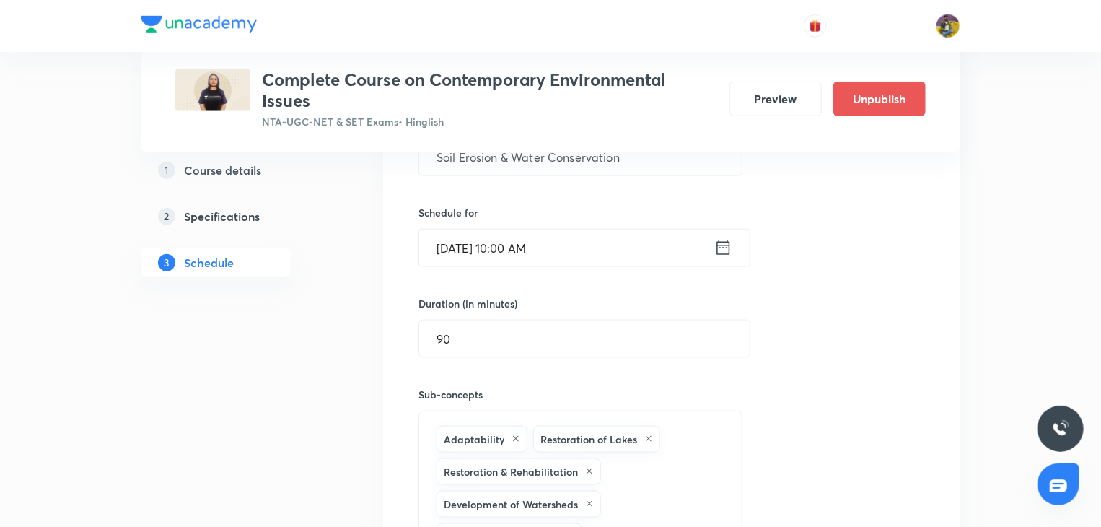
scroll to position [701, 0]
click at [460, 252] on input "Oct 10, 2025, 10:00 AM" at bounding box center [566, 250] width 295 height 37
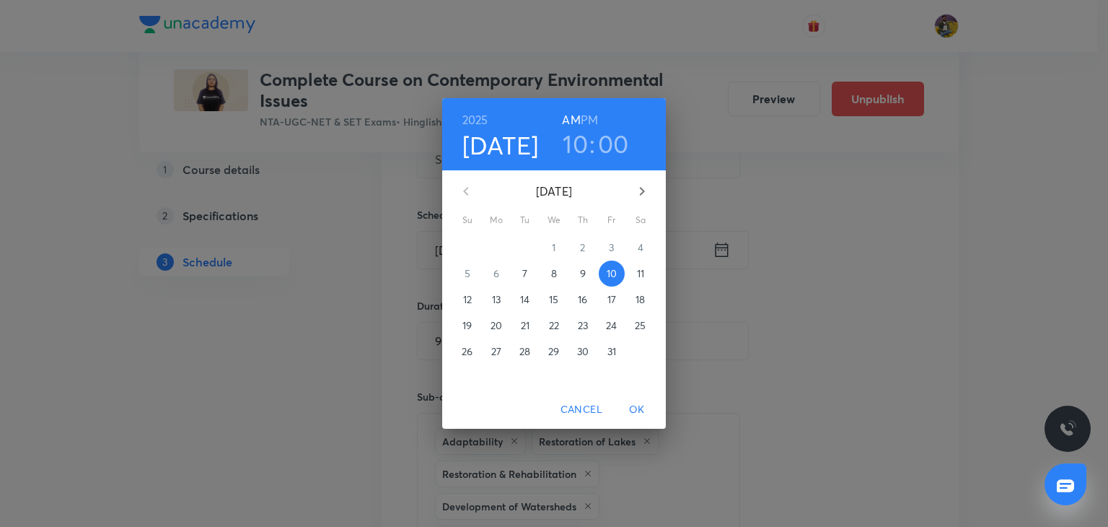
click at [575, 147] on h3 "10" at bounding box center [575, 143] width 25 height 30
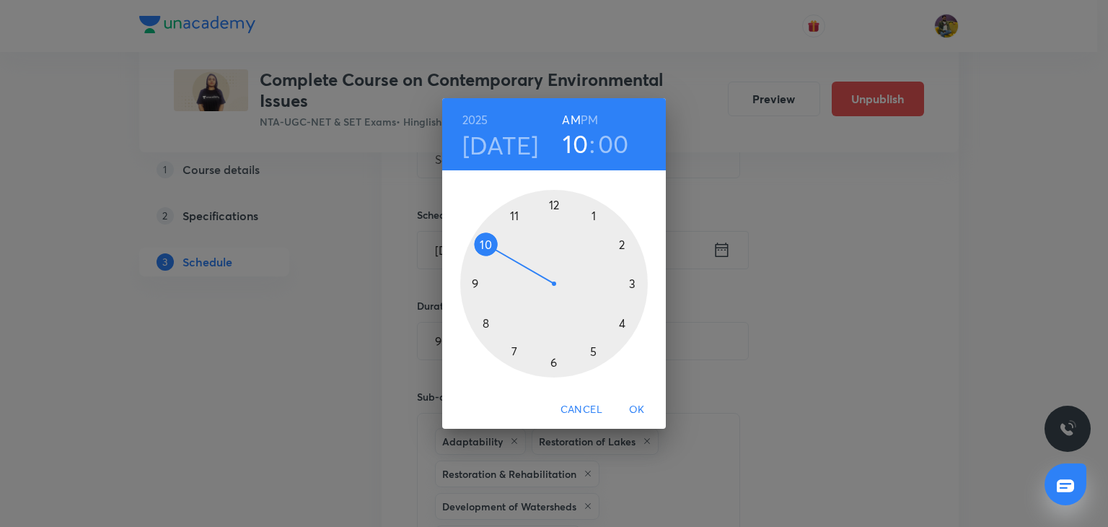
click at [521, 145] on h4 "Oct 10" at bounding box center [500, 145] width 76 height 30
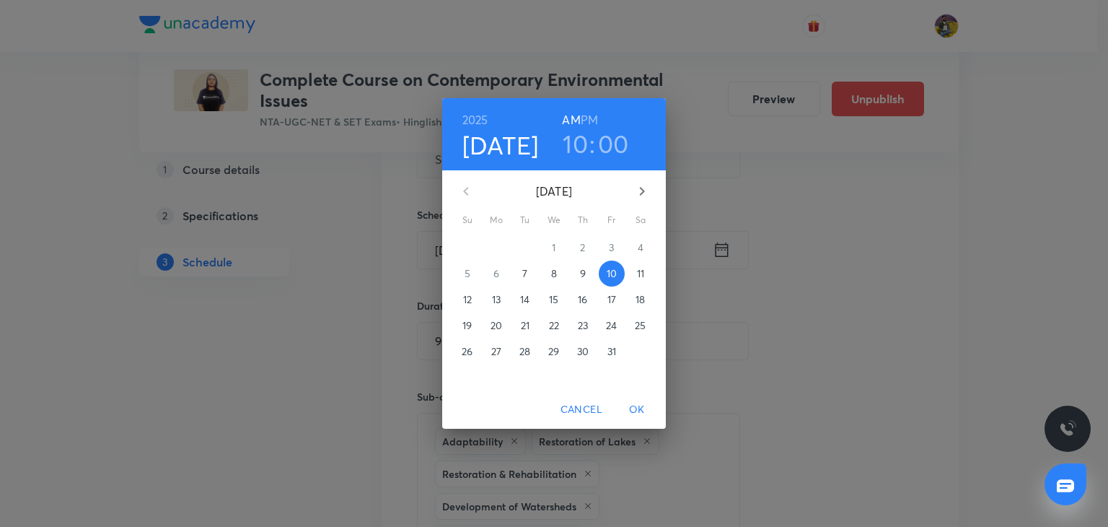
click at [644, 278] on span "11" at bounding box center [641, 273] width 26 height 14
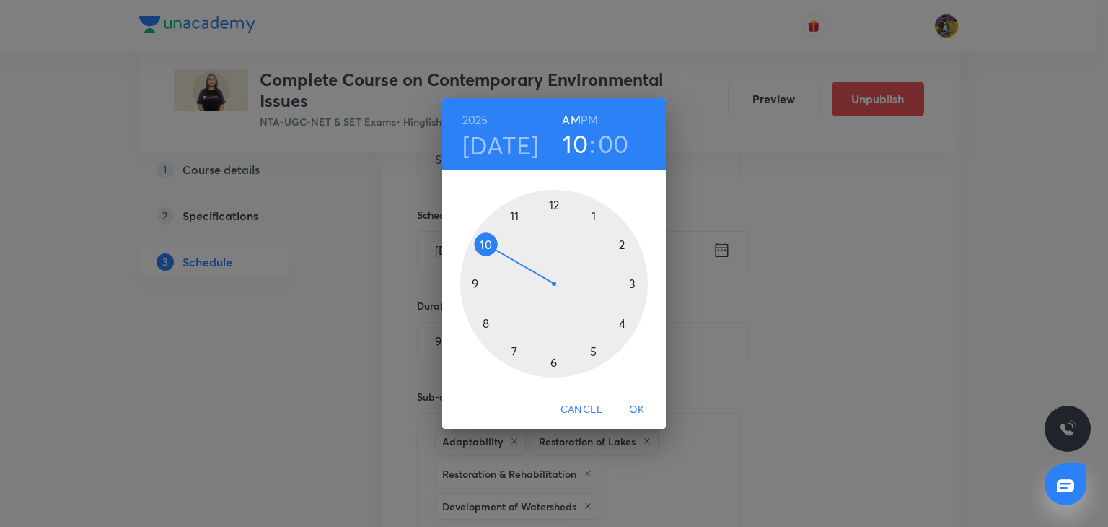
click at [643, 410] on span "OK" at bounding box center [637, 409] width 35 height 18
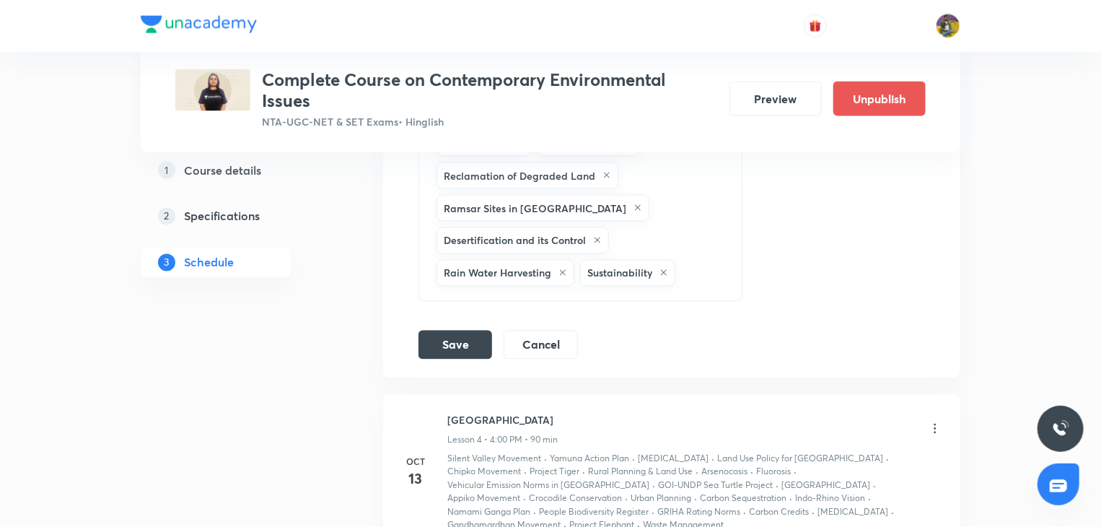
scroll to position [1163, 0]
click at [465, 336] on button "Save" at bounding box center [455, 341] width 74 height 29
